Goal: Find specific page/section: Find specific page/section

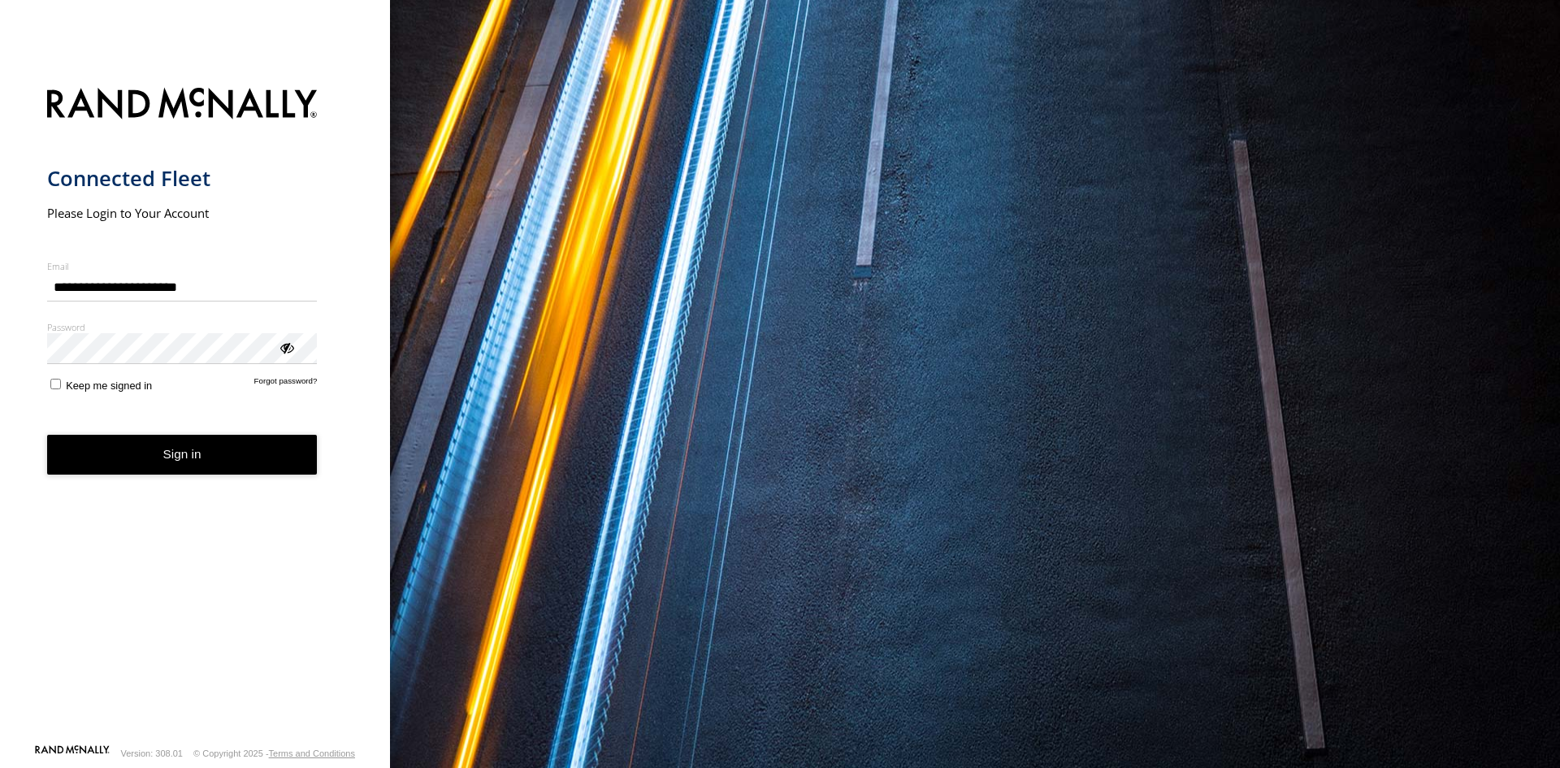
click at [214, 458] on button "Sign in" at bounding box center [182, 455] width 271 height 40
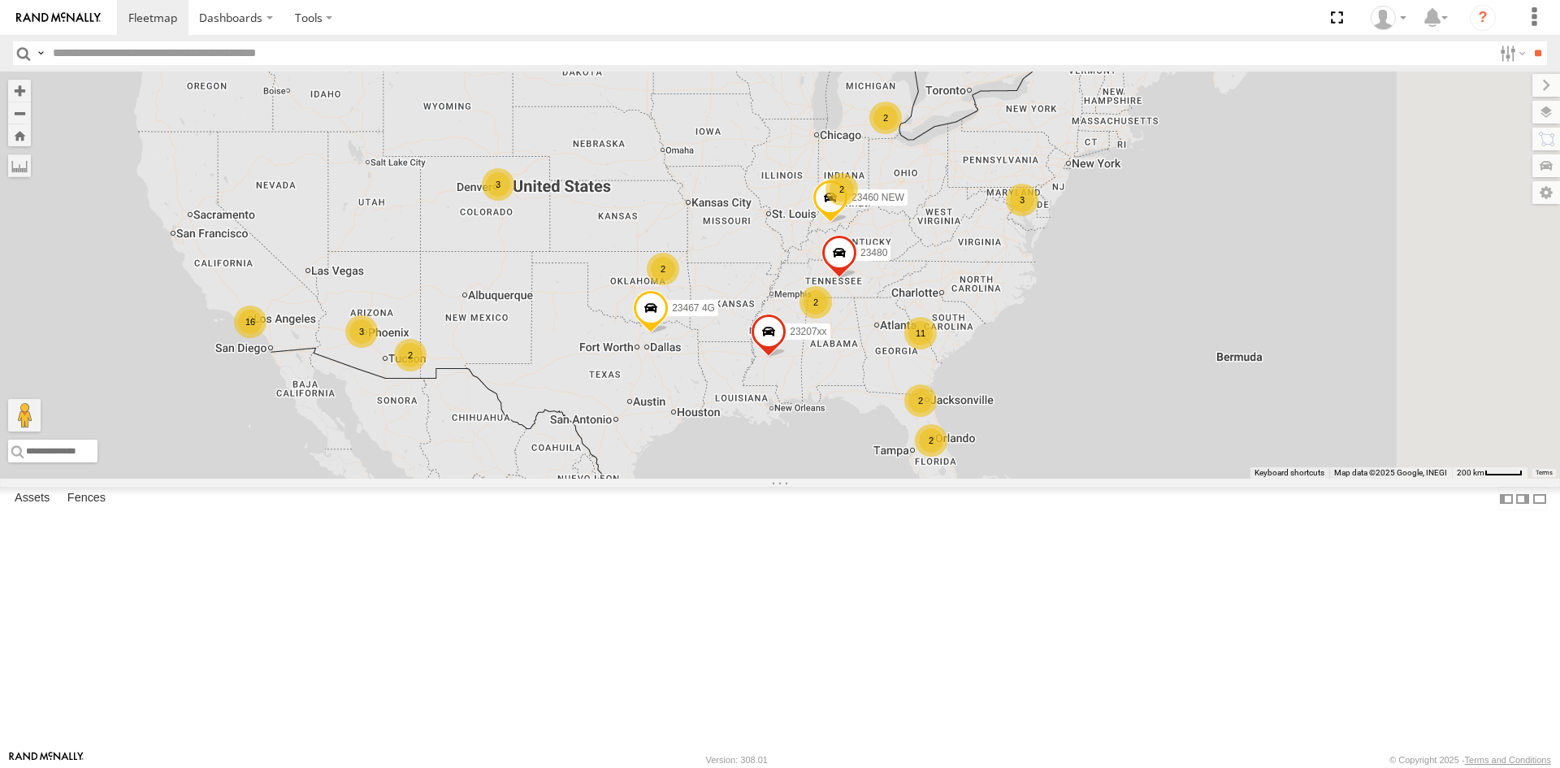
drag, startPoint x: 985, startPoint y: 366, endPoint x: 912, endPoint y: 366, distance: 73.9
click at [912, 366] on div "2 11 16 3 3 2 23207xx 3 2 2 2 2 23480 23460 NEW 23467 4G 2" at bounding box center [780, 274] width 1560 height 407
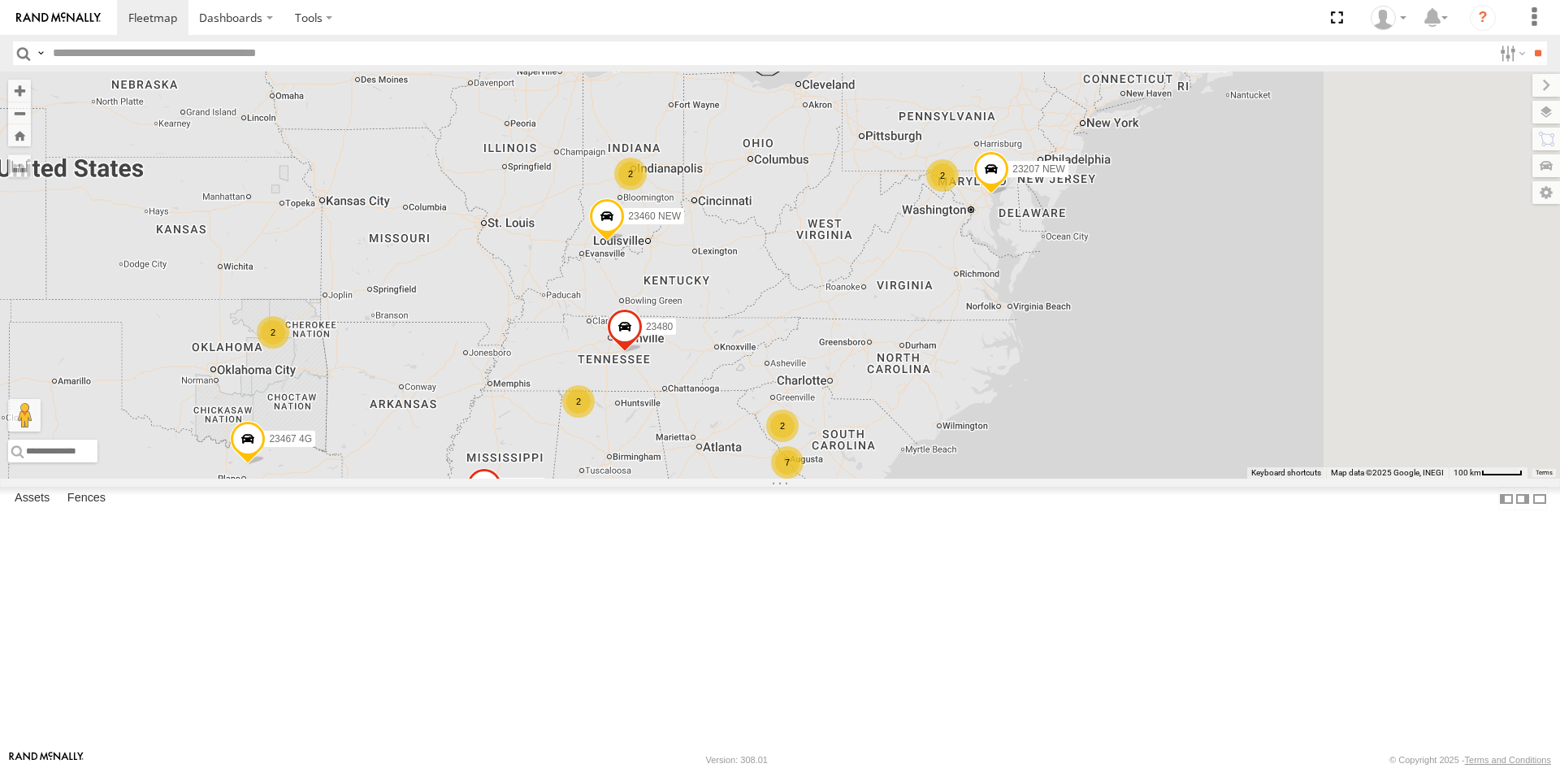
drag, startPoint x: 996, startPoint y: 327, endPoint x: 960, endPoint y: 330, distance: 35.9
click at [960, 330] on div "23207xx 23480 23460 NEW 23467 4G 7 23207 NEW 2 2 2 2 2 2 2 2" at bounding box center [780, 274] width 1560 height 407
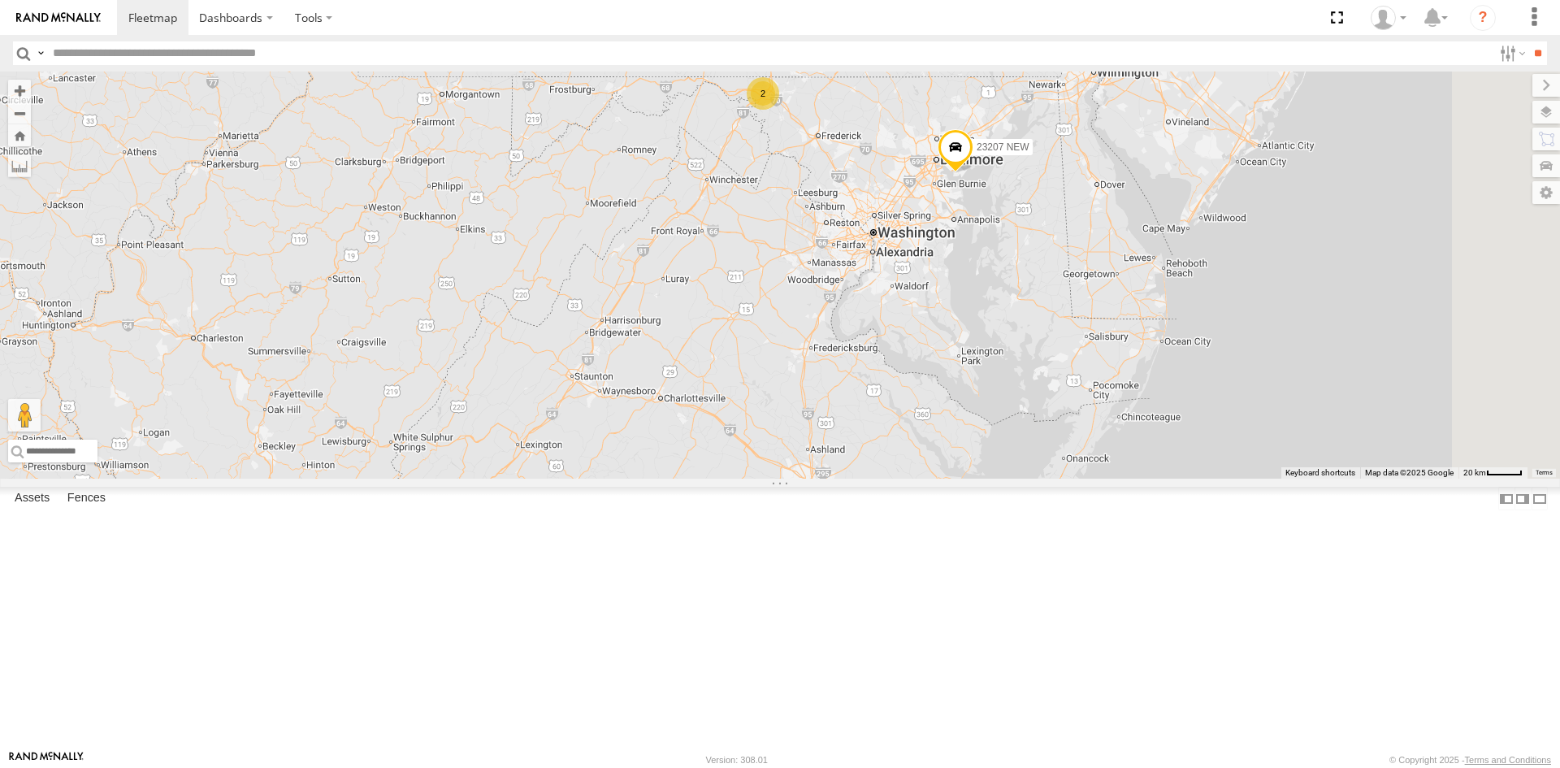
drag, startPoint x: 1053, startPoint y: 361, endPoint x: 1022, endPoint y: 383, distance: 38.3
click at [1022, 383] on div "23207xx 23480 23460 NEW 23467 4G 23207 NEW 2" at bounding box center [780, 274] width 1560 height 407
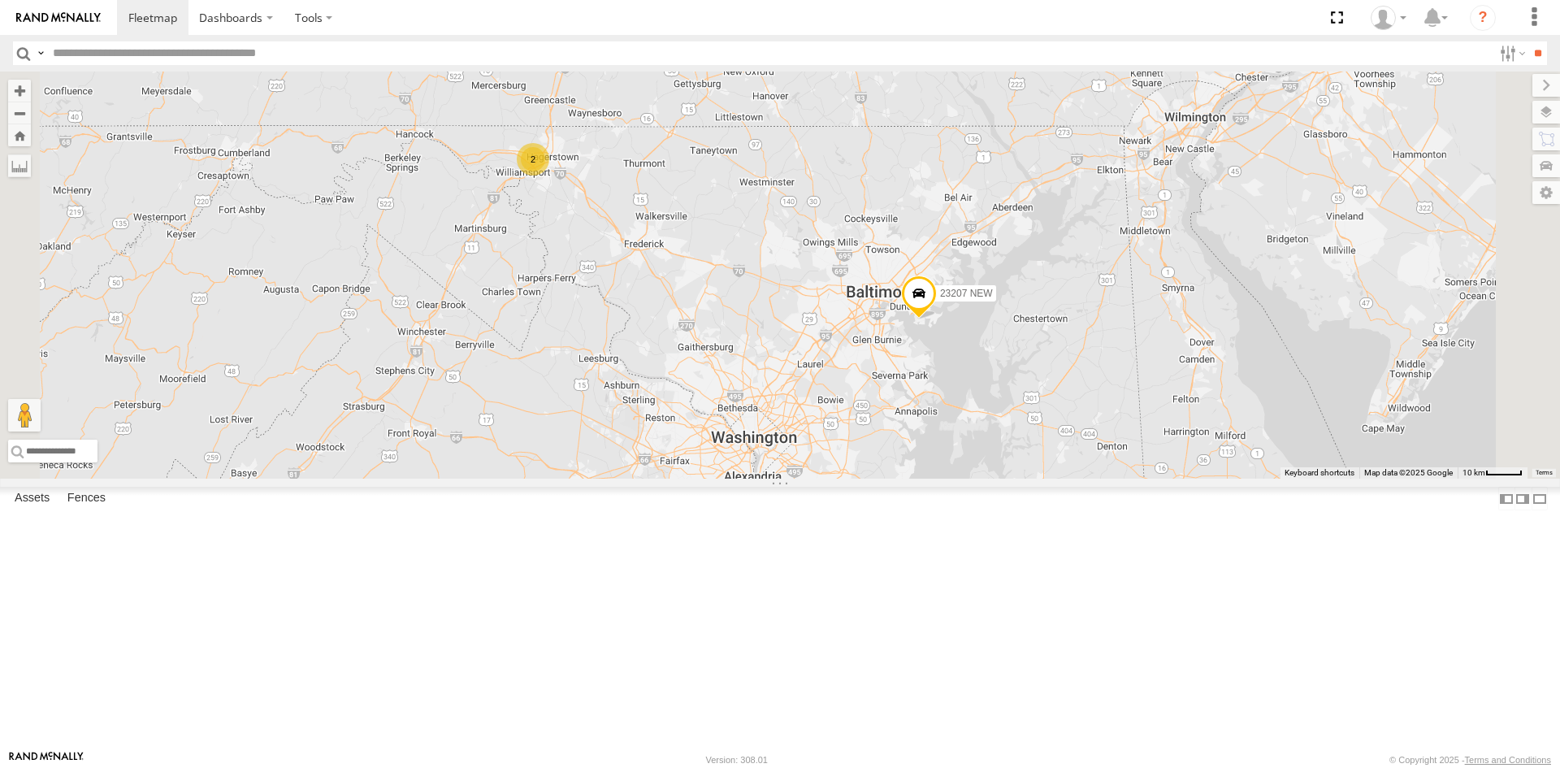
drag, startPoint x: 1072, startPoint y: 342, endPoint x: 914, endPoint y: 604, distance: 306.5
click at [914, 479] on div "23207xx 23480 23460 NEW 23467 4G 23207 NEW 2" at bounding box center [780, 274] width 1560 height 407
